Goal: Browse casually

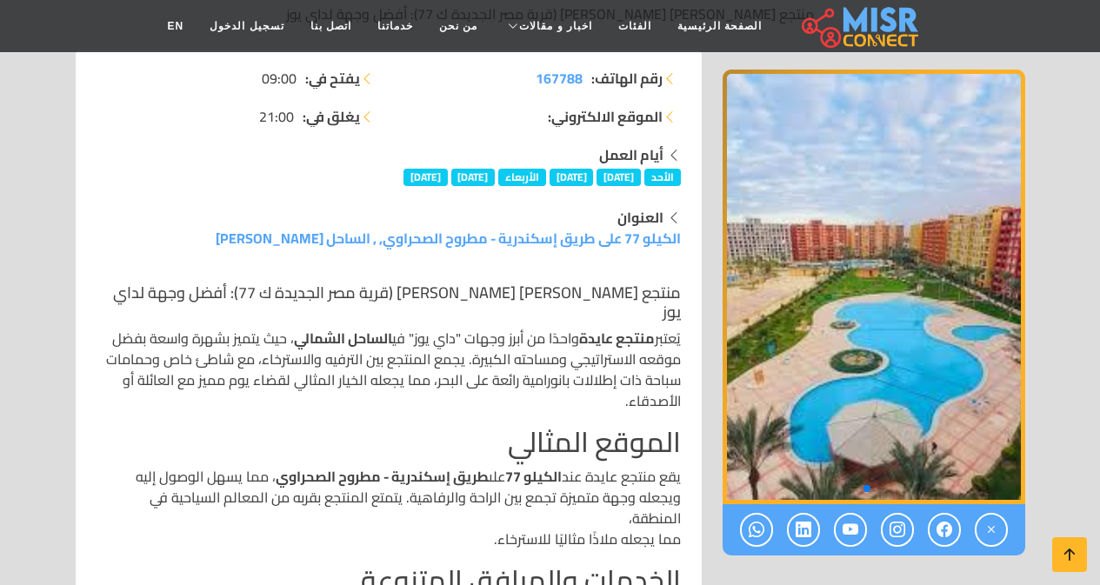
scroll to position [231, 0]
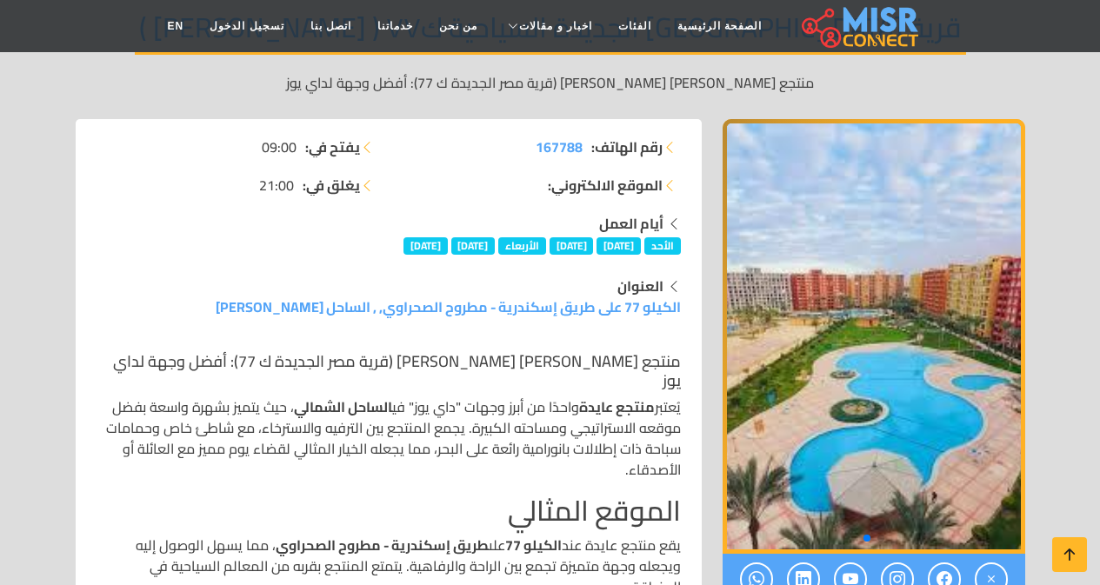
click at [851, 370] on img "2 / 2" at bounding box center [874, 336] width 303 height 435
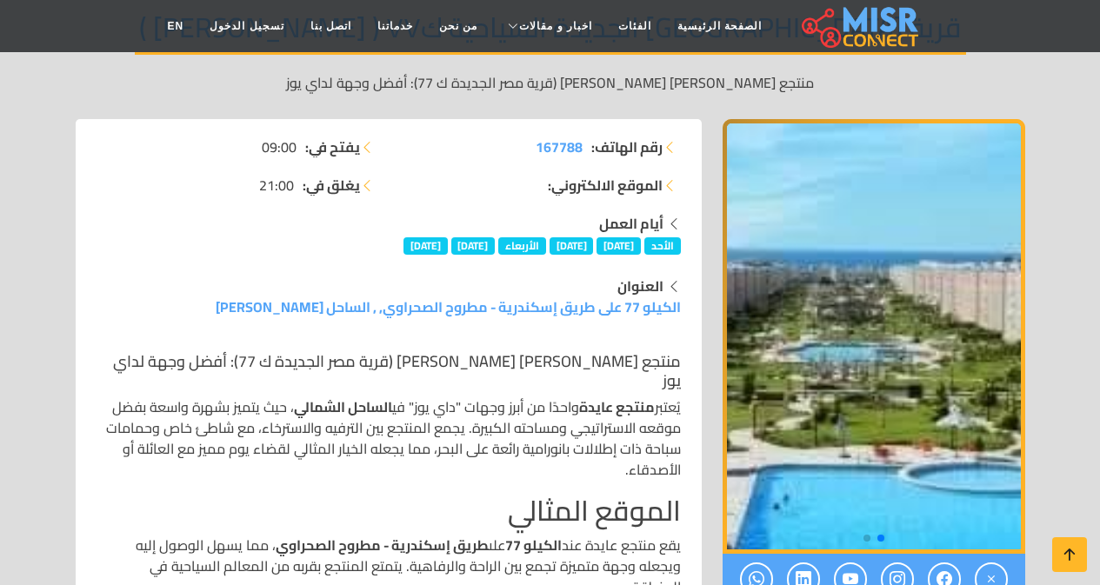
click at [850, 370] on img "1 / 2" at bounding box center [874, 336] width 303 height 435
click at [865, 539] on span "Go to slide 2" at bounding box center [867, 538] width 7 height 7
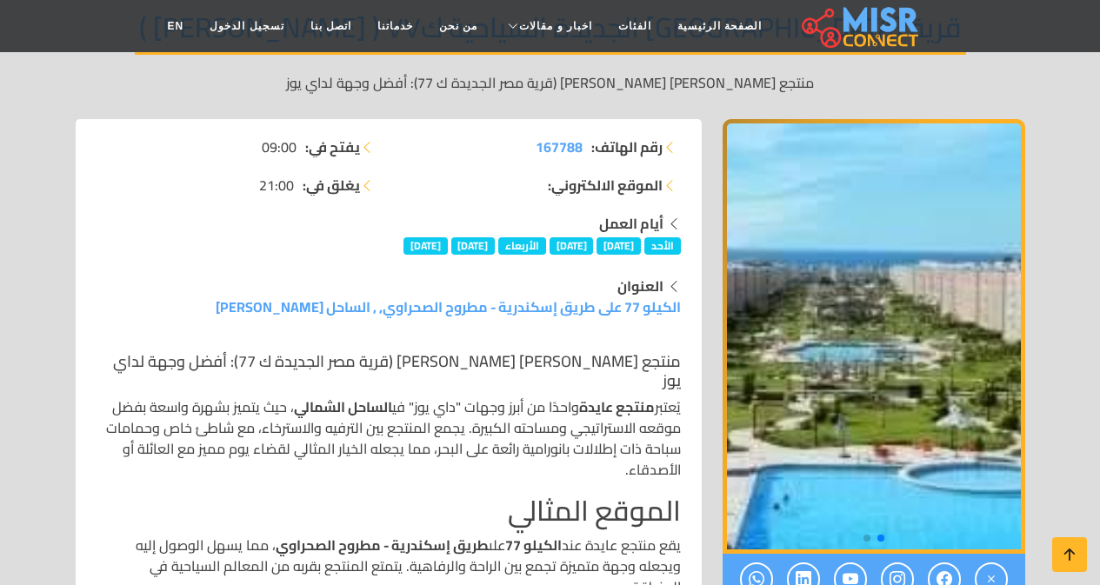
click at [865, 538] on span "Go to slide 2" at bounding box center [867, 538] width 7 height 7
click at [691, 234] on div "أيام العمل [DATE] [DATE] [DATE] [DATE] [DATE] [DATE]" at bounding box center [388, 234] width 605 height 42
